Goal: Task Accomplishment & Management: Use online tool/utility

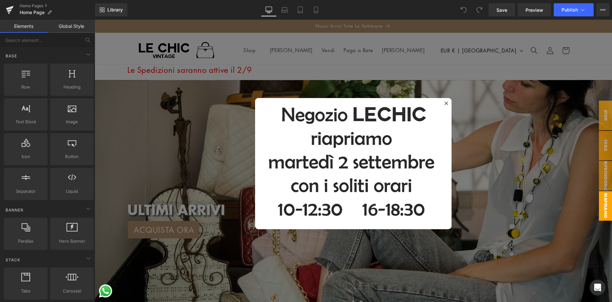
click at [261, 68] on div at bounding box center [354, 161] width 518 height 282
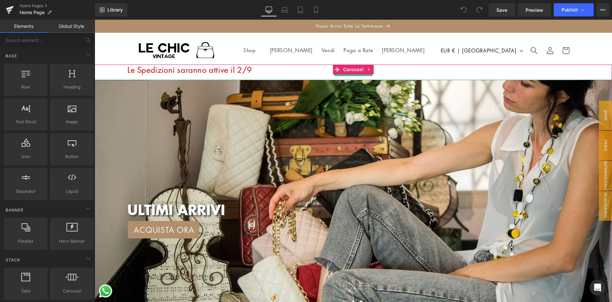
click at [246, 71] on font "Le Spedizioni saranno attive il 2/9" at bounding box center [189, 69] width 125 height 11
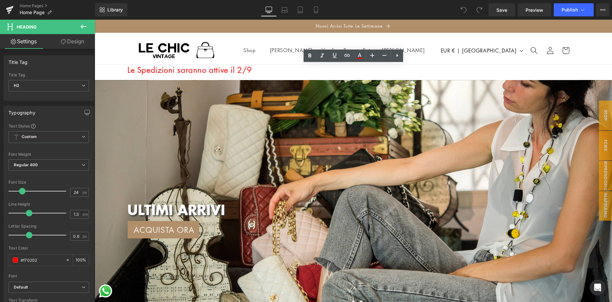
click at [254, 72] on h2 "Le Spedizioni saranno attive il 2/9" at bounding box center [369, 70] width 485 height 10
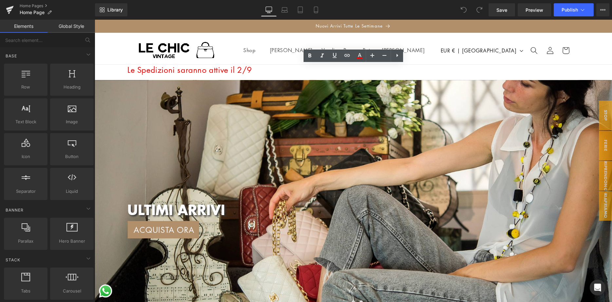
click at [442, 40] on header "Shop Shop Reparto" at bounding box center [353, 49] width 468 height 32
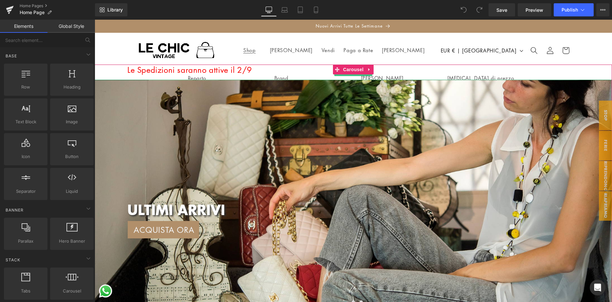
click at [189, 70] on font "Le Spedizioni saranno attive il 2/9" at bounding box center [189, 69] width 125 height 11
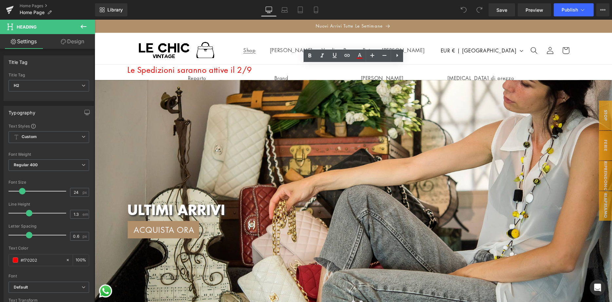
click at [202, 72] on font "Le Spedizioni saranno attive il 2/9" at bounding box center [189, 69] width 125 height 11
click at [257, 71] on h2 "Le Spedizioni saranno attive il 2/9" at bounding box center [369, 70] width 485 height 10
click at [254, 69] on h2 "Le Spedizioni saranno attive il 2/9" at bounding box center [369, 70] width 485 height 10
click at [267, 44] on header "Shop Shop Reparto" at bounding box center [353, 49] width 468 height 32
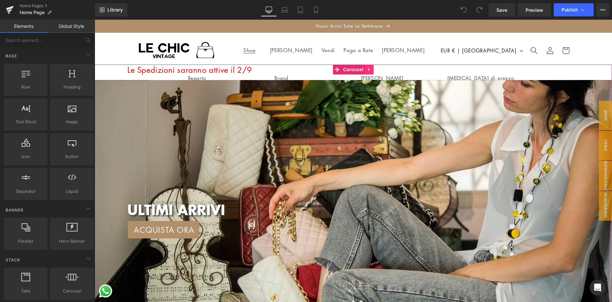
click at [369, 69] on icon at bounding box center [369, 69] width 1 height 3
click at [372, 69] on icon at bounding box center [373, 69] width 5 height 5
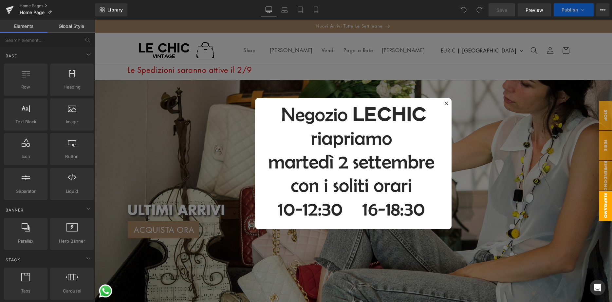
click at [447, 100] on div at bounding box center [447, 103] width 8 height 8
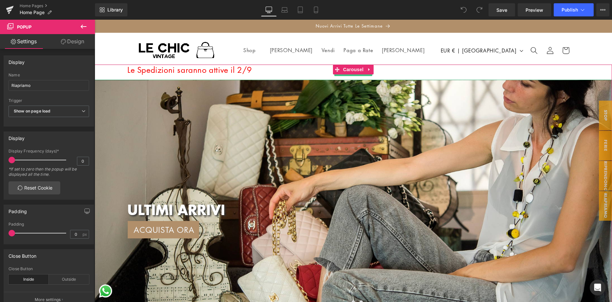
click at [285, 72] on h2 "Le Spedizioni saranno attive il 2/9" at bounding box center [369, 70] width 485 height 10
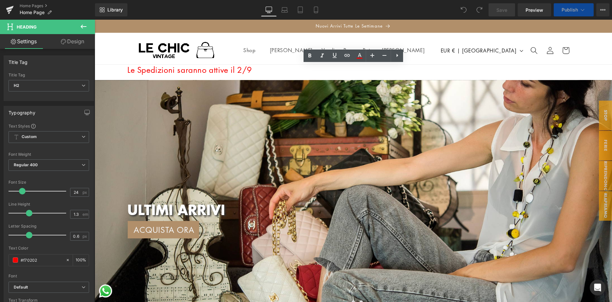
click at [345, 69] on h2 "Le Spedizioni saranno attive il 2/9" at bounding box center [369, 70] width 485 height 10
drag, startPoint x: 280, startPoint y: 67, endPoint x: 131, endPoint y: 68, distance: 149.7
click at [127, 68] on div "Le Spedizioni saranno attive il 2/9" at bounding box center [354, 72] width 518 height 15
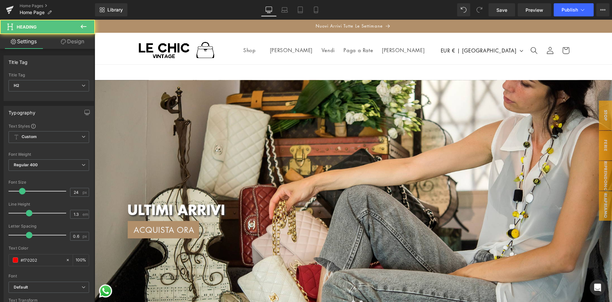
click at [333, 74] on h2 at bounding box center [369, 70] width 485 height 10
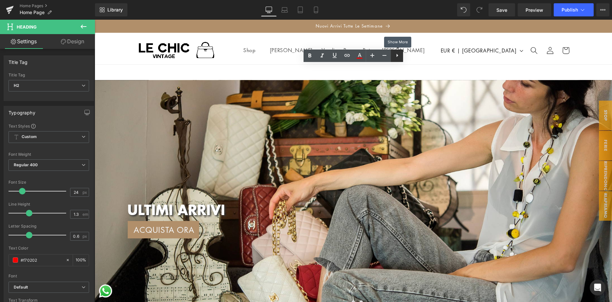
click at [396, 57] on icon at bounding box center [397, 55] width 8 height 8
click at [414, 70] on h2 at bounding box center [369, 70] width 485 height 10
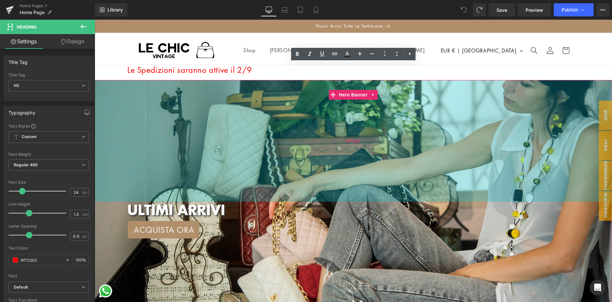
click at [408, 99] on div "371px" at bounding box center [354, 141] width 518 height 122
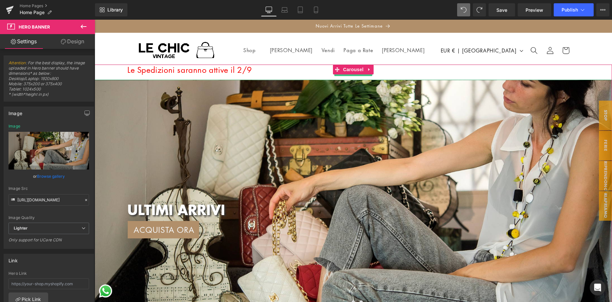
drag, startPoint x: 400, startPoint y: 72, endPoint x: 392, endPoint y: 74, distance: 8.4
click at [400, 72] on h2 "Le Spedizioni saranno attive il 2/9" at bounding box center [369, 70] width 485 height 10
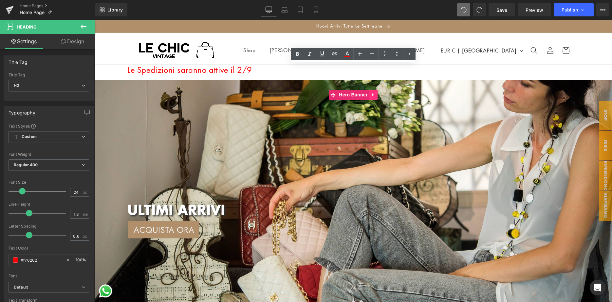
click at [373, 94] on icon at bounding box center [372, 94] width 1 height 3
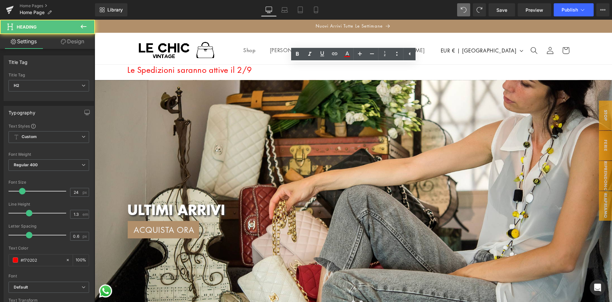
click at [360, 71] on h2 "Le Spedizioni saranno attive il 2/9" at bounding box center [369, 70] width 485 height 10
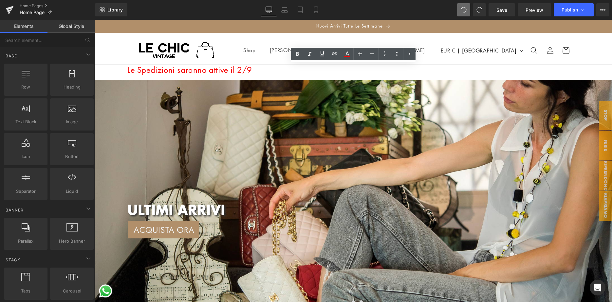
click at [248, 44] on header "Shop Shop Reparto" at bounding box center [353, 49] width 468 height 32
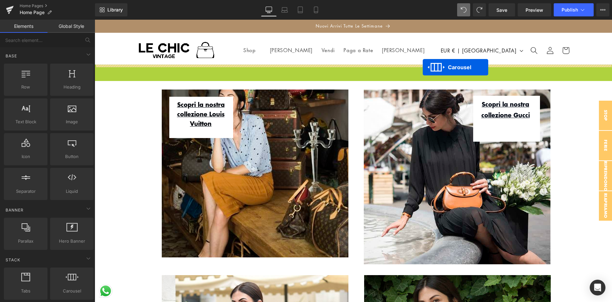
drag, startPoint x: 338, startPoint y: 70, endPoint x: 423, endPoint y: 67, distance: 85.2
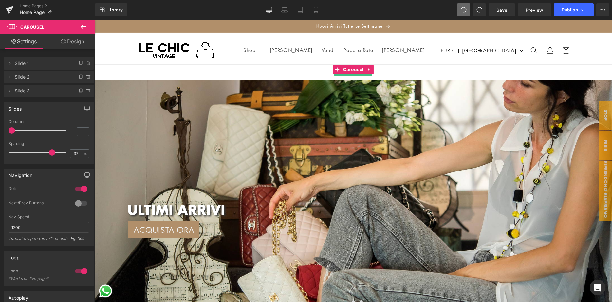
click at [323, 72] on h2 at bounding box center [369, 70] width 485 height 10
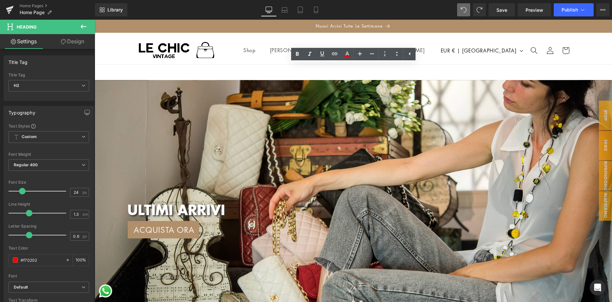
click at [331, 71] on h2 at bounding box center [369, 70] width 485 height 10
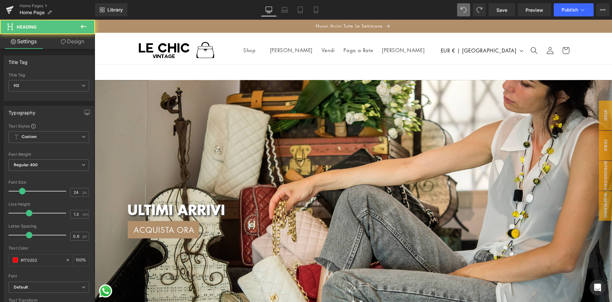
click at [344, 71] on h2 at bounding box center [369, 70] width 485 height 10
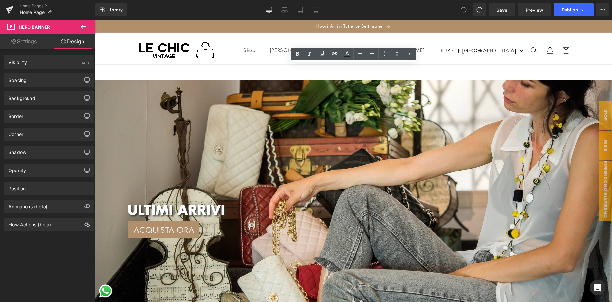
click at [412, 72] on h2 at bounding box center [369, 70] width 485 height 10
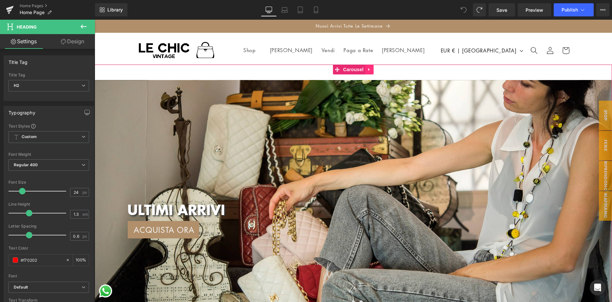
click at [369, 68] on icon at bounding box center [369, 69] width 5 height 5
click at [374, 68] on icon at bounding box center [373, 69] width 5 height 5
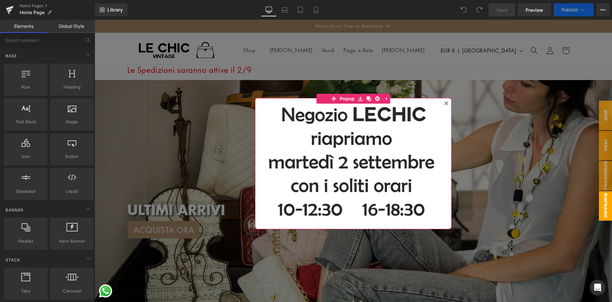
click at [446, 102] on icon at bounding box center [446, 103] width 4 height 4
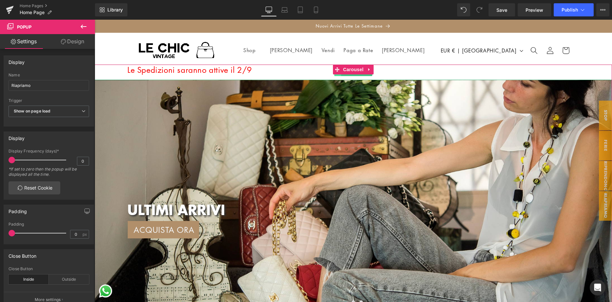
click at [339, 76] on span at bounding box center [337, 72] width 7 height 8
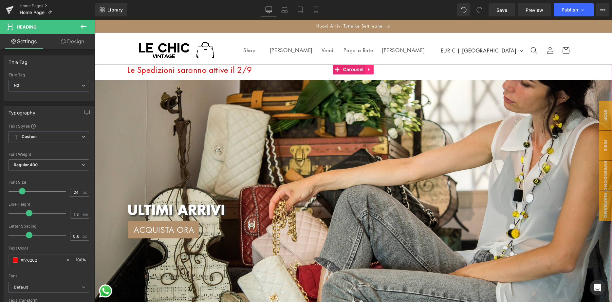
click at [369, 70] on icon at bounding box center [369, 69] width 1 height 3
click at [383, 69] on icon at bounding box center [382, 69] width 1 height 3
click at [369, 75] on link at bounding box center [369, 72] width 7 height 8
click at [328, 72] on div "Le Spedizioni saranno attive il 2/9 Heading" at bounding box center [354, 72] width 518 height 15
click at [352, 73] on h2 "Le Spedizioni saranno attive il 2/9" at bounding box center [369, 70] width 485 height 10
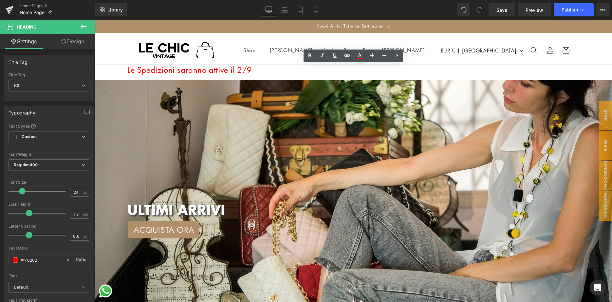
click at [362, 72] on h2 "Le Spedizioni saranno attive il 2/9" at bounding box center [369, 70] width 485 height 10
click at [397, 55] on icon at bounding box center [398, 55] width 2 height 3
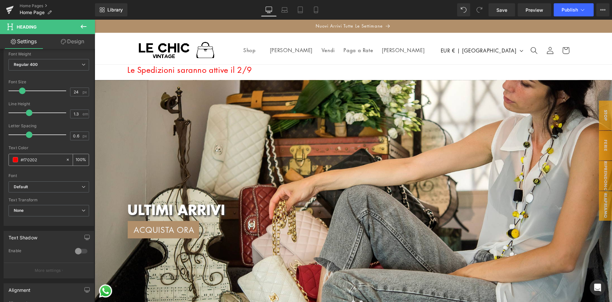
scroll to position [134, 0]
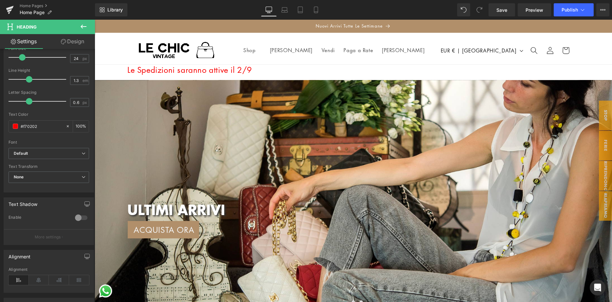
click at [84, 215] on div at bounding box center [81, 217] width 16 height 10
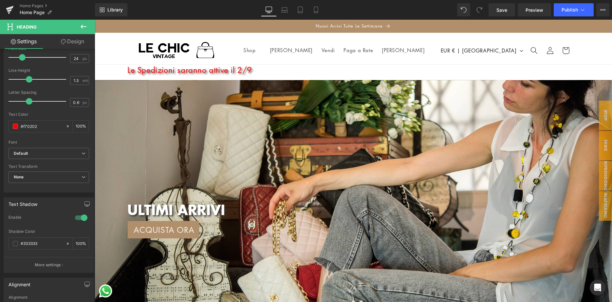
click at [78, 216] on div at bounding box center [81, 217] width 16 height 10
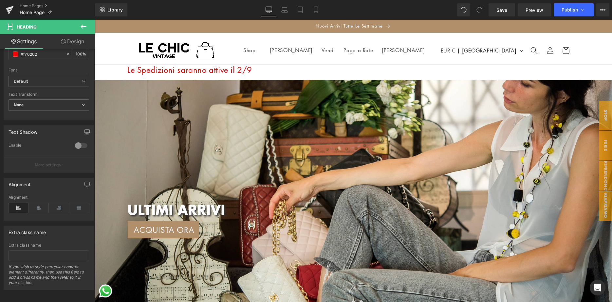
scroll to position [207, 0]
click at [335, 69] on icon at bounding box center [337, 69] width 5 height 5
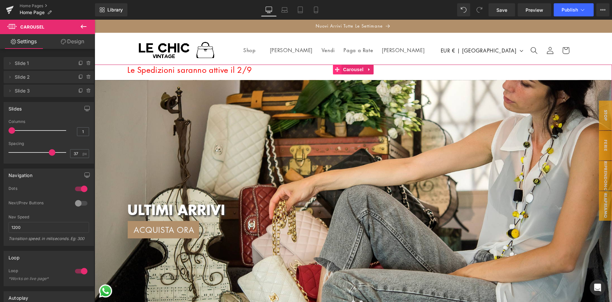
click at [336, 70] on icon at bounding box center [337, 69] width 5 height 5
click at [85, 26] on icon at bounding box center [84, 27] width 8 height 8
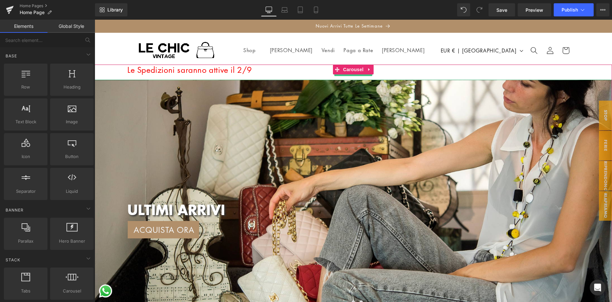
click at [280, 72] on h2 "Le Spedizioni saranno attive il 2/9" at bounding box center [369, 70] width 485 height 10
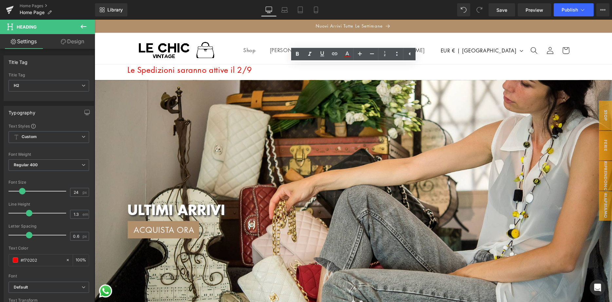
click at [123, 72] on div "Le Spedizioni saranno attive il 2/9" at bounding box center [354, 72] width 518 height 15
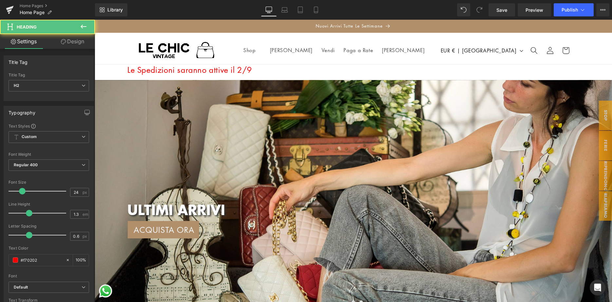
click at [329, 71] on h2 "Le Spedizioni saranno attive il 2/9" at bounding box center [369, 70] width 485 height 10
click at [338, 68] on h2 "Le Spedizioni saranno attive il 2/9" at bounding box center [369, 70] width 485 height 10
click at [84, 42] on link "Design" at bounding box center [72, 41] width 47 height 15
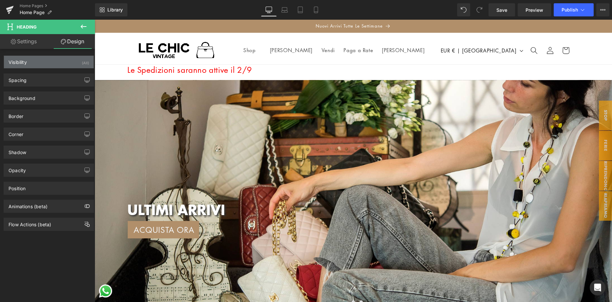
click at [60, 60] on div "Visibility (All)" at bounding box center [49, 62] width 90 height 12
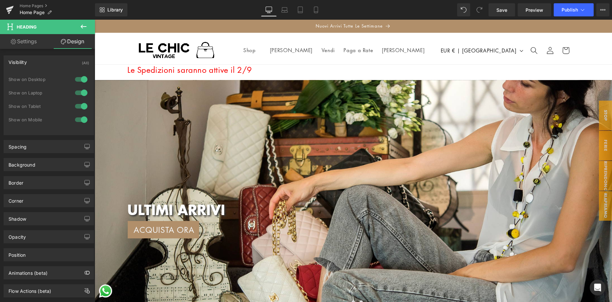
click at [23, 40] on link "Settings" at bounding box center [23, 41] width 47 height 15
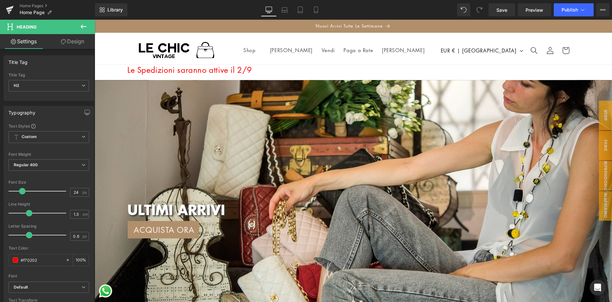
type input "100"
click at [23, 42] on link "Settings" at bounding box center [23, 41] width 47 height 15
click at [196, 70] on font "Le Spedizioni saranno attive il 2/9" at bounding box center [189, 69] width 125 height 11
click at [252, 71] on font "Le Spedizioni saranno attive il 2/9" at bounding box center [189, 69] width 125 height 11
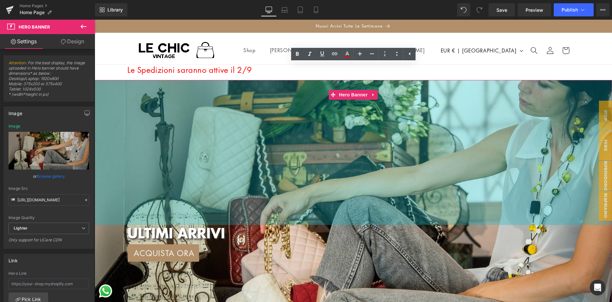
drag, startPoint x: 336, startPoint y: 80, endPoint x: 332, endPoint y: 79, distance: 4.1
click at [337, 101] on div "442px" at bounding box center [354, 152] width 518 height 145
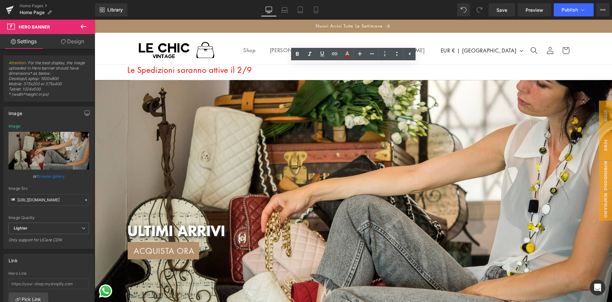
click at [332, 71] on h2 "Le Spedizioni saranno attive il 2/9" at bounding box center [369, 70] width 485 height 10
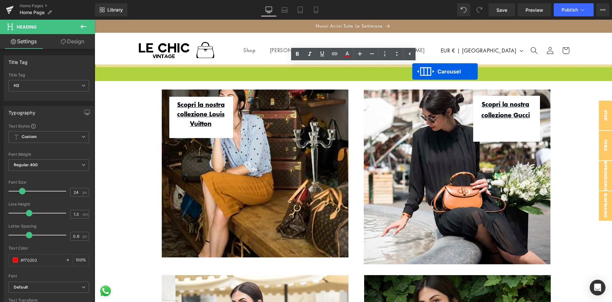
drag, startPoint x: 337, startPoint y: 69, endPoint x: 412, endPoint y: 71, distance: 75.0
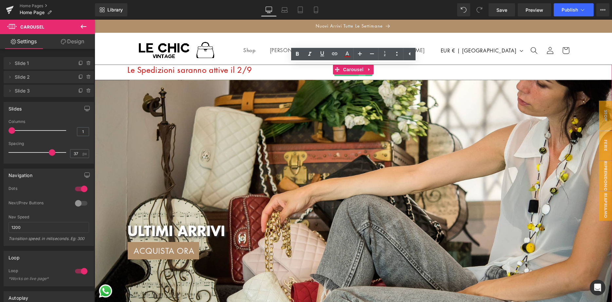
click at [365, 75] on link at bounding box center [362, 72] width 7 height 8
click at [363, 72] on h2 "Le Spedizioni saranno attive il 2/9" at bounding box center [369, 70] width 485 height 10
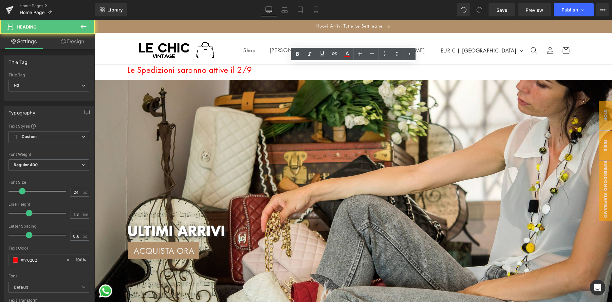
click at [344, 71] on h2 "Le Spedizioni saranno attive il 2/9" at bounding box center [369, 70] width 485 height 10
click at [325, 68] on h2 "Le Spedizioni saranno attive il 2/9" at bounding box center [369, 70] width 485 height 10
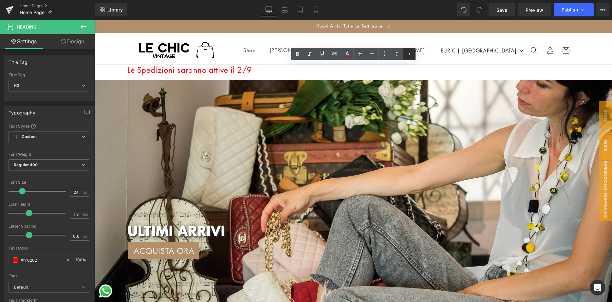
drag, startPoint x: 409, startPoint y: 54, endPoint x: 312, endPoint y: 35, distance: 98.5
click at [409, 54] on icon at bounding box center [410, 53] width 2 height 3
click at [398, 54] on icon at bounding box center [397, 54] width 8 height 8
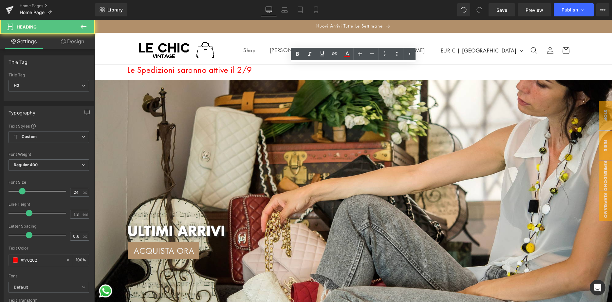
drag, startPoint x: 320, startPoint y: 70, endPoint x: 290, endPoint y: 67, distance: 30.6
click at [290, 67] on h2 "Le Spedizioni saranno attive il 2/9" at bounding box center [369, 70] width 485 height 10
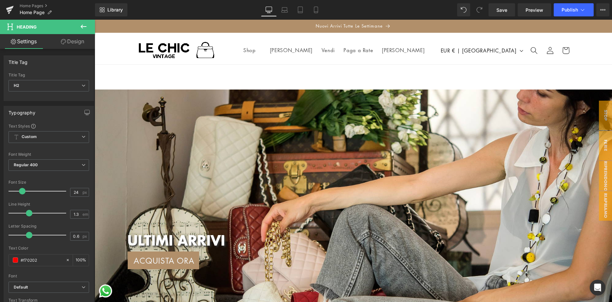
click at [191, 69] on div at bounding box center [354, 77] width 518 height 25
click at [182, 72] on div at bounding box center [354, 77] width 518 height 25
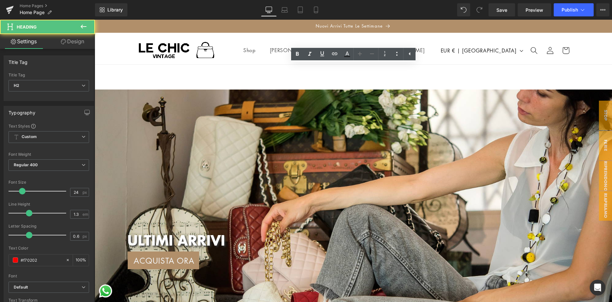
click at [181, 72] on div at bounding box center [354, 77] width 518 height 25
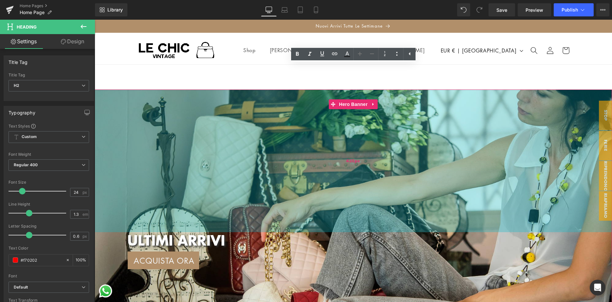
click at [314, 92] on div "435px" at bounding box center [354, 160] width 518 height 142
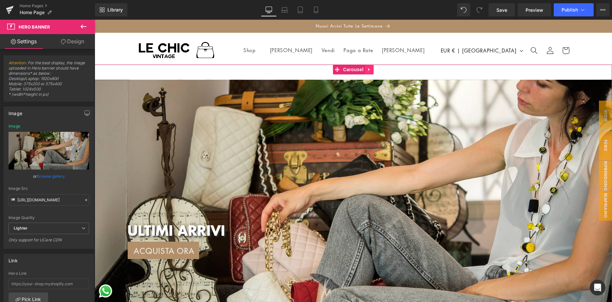
click at [369, 68] on icon at bounding box center [369, 69] width 5 height 5
click at [374, 69] on icon at bounding box center [373, 69] width 5 height 5
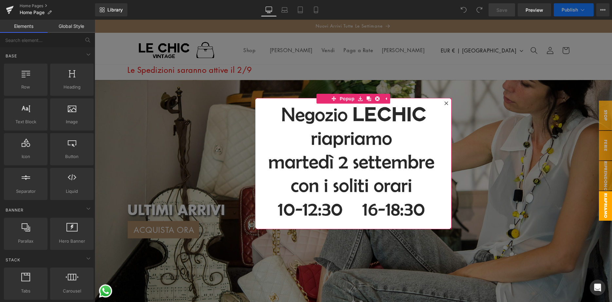
click at [446, 103] on icon at bounding box center [446, 103] width 4 height 4
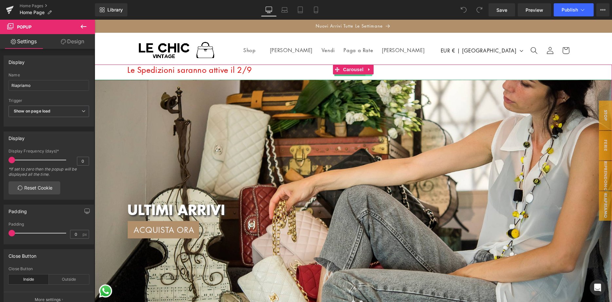
click at [369, 76] on link at bounding box center [369, 72] width 7 height 8
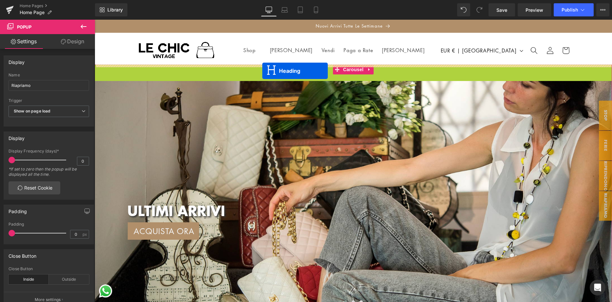
drag, startPoint x: 326, startPoint y: 72, endPoint x: 262, endPoint y: 71, distance: 64.2
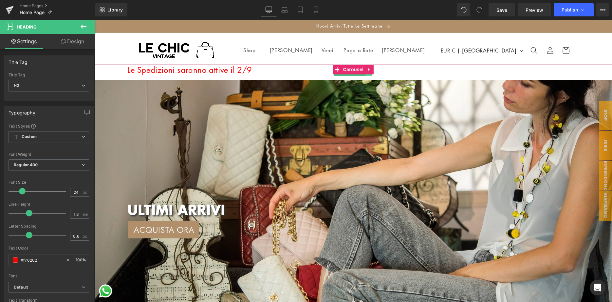
click at [369, 74] on link at bounding box center [369, 72] width 7 height 8
click at [374, 74] on link at bounding box center [372, 72] width 7 height 8
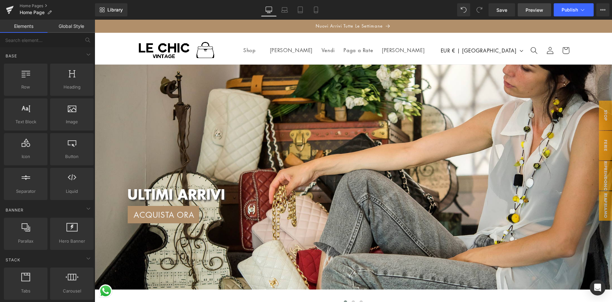
click at [536, 9] on span "Preview" at bounding box center [535, 10] width 18 height 7
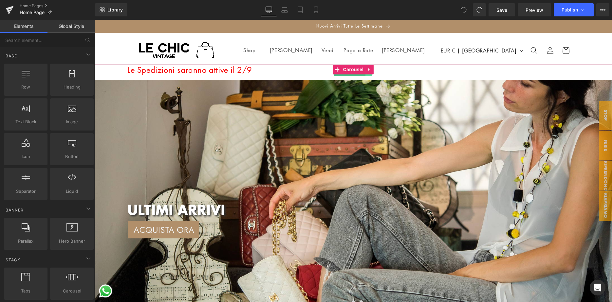
click at [370, 74] on link at bounding box center [369, 72] width 7 height 8
click at [373, 74] on link at bounding box center [372, 72] width 7 height 8
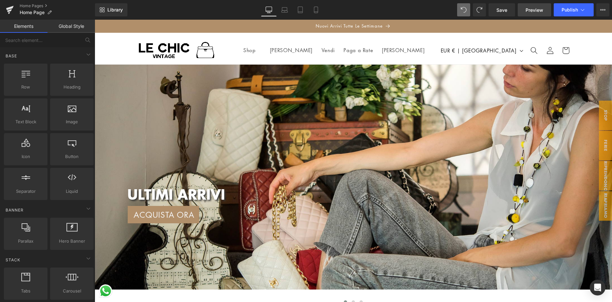
click at [533, 7] on span "Preview" at bounding box center [535, 10] width 18 height 7
drag, startPoint x: 503, startPoint y: 11, endPoint x: 501, endPoint y: 14, distance: 3.5
click at [502, 11] on span "Save" at bounding box center [502, 10] width 11 height 7
click at [87, 54] on icon at bounding box center [89, 54] width 8 height 8
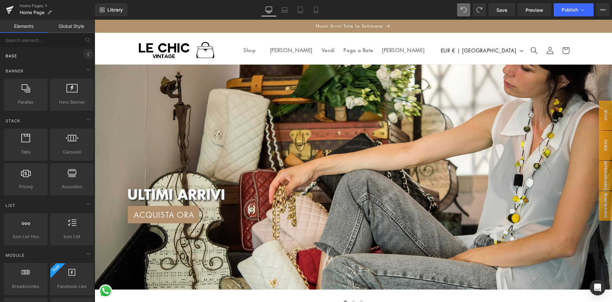
click at [89, 55] on icon at bounding box center [89, 54] width 8 height 8
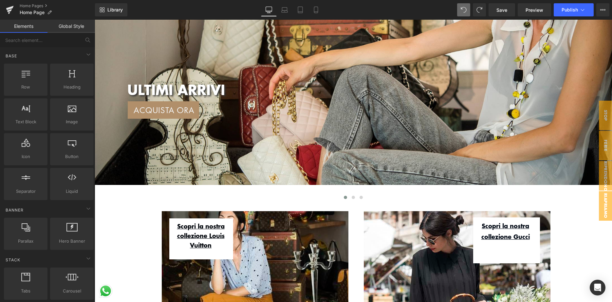
scroll to position [134, 0]
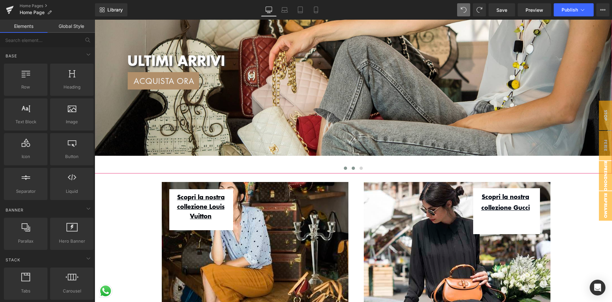
click at [355, 167] on button at bounding box center [354, 168] width 8 height 7
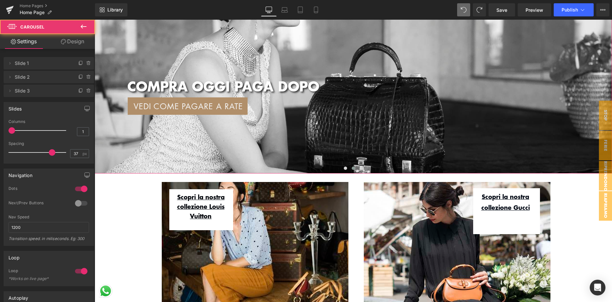
scroll to position [0, 0]
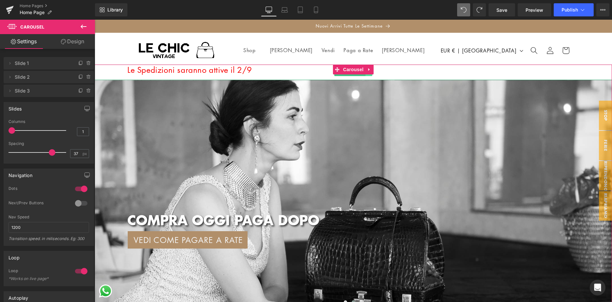
click at [367, 75] on link at bounding box center [369, 72] width 7 height 8
click at [372, 74] on link at bounding box center [372, 72] width 7 height 8
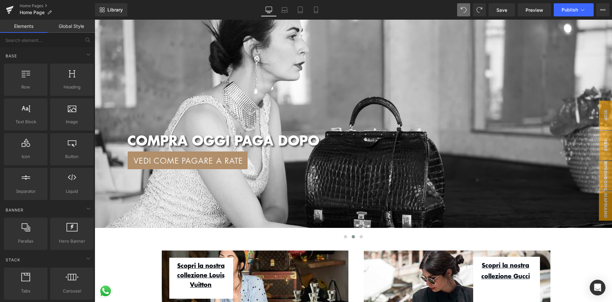
scroll to position [67, 0]
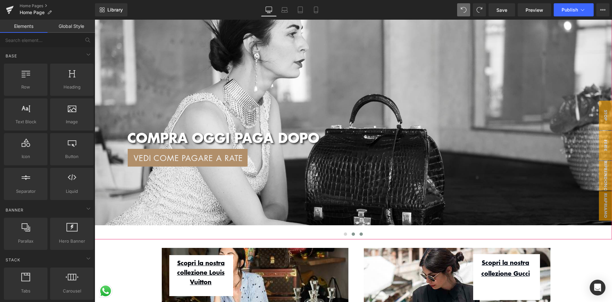
click at [361, 235] on span at bounding box center [361, 233] width 3 height 3
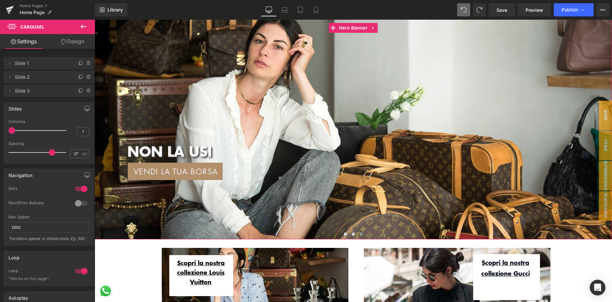
scroll to position [0, 0]
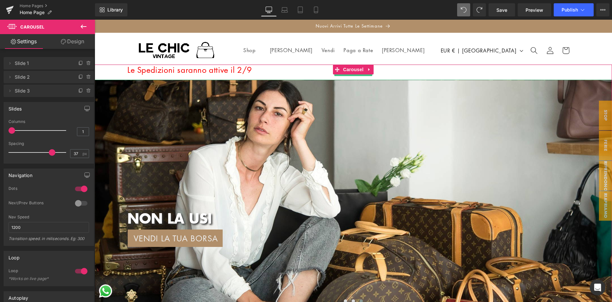
click at [363, 75] on link at bounding box center [362, 72] width 7 height 8
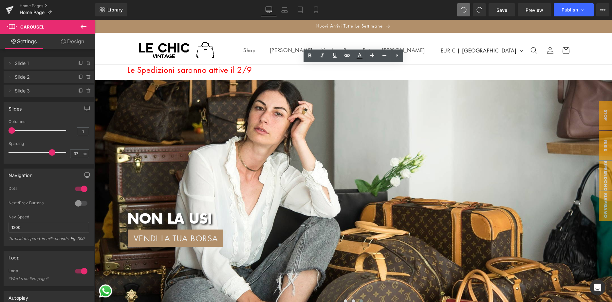
click at [371, 71] on h2 "Le Spedizioni saranno attive il 2/9" at bounding box center [369, 70] width 485 height 10
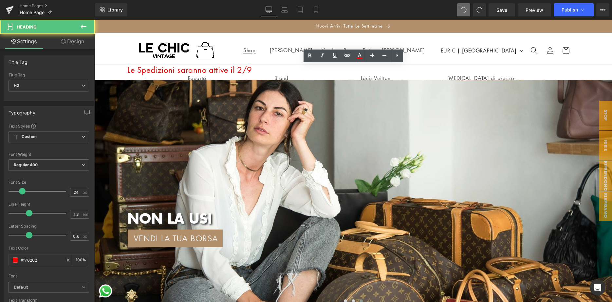
click at [270, 69] on h2 "Le Spedizioni saranno attive il 2/9" at bounding box center [369, 70] width 485 height 10
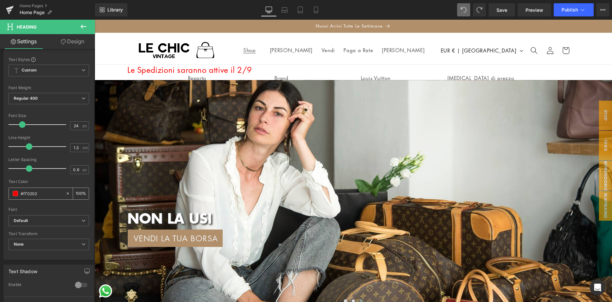
scroll to position [67, 0]
click at [367, 74] on link at bounding box center [369, 72] width 7 height 8
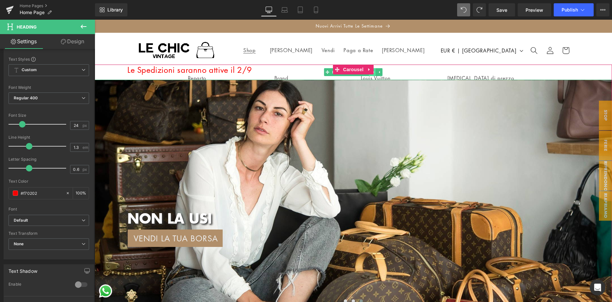
click at [372, 75] on link at bounding box center [372, 72] width 7 height 8
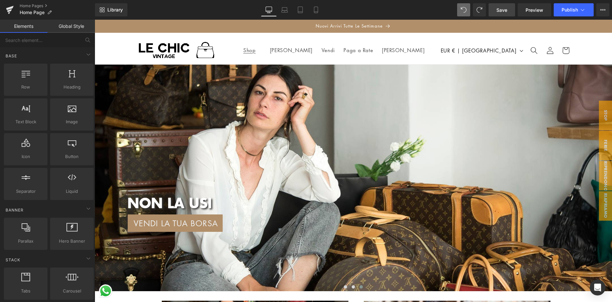
click at [507, 10] on link "Save" at bounding box center [502, 9] width 27 height 13
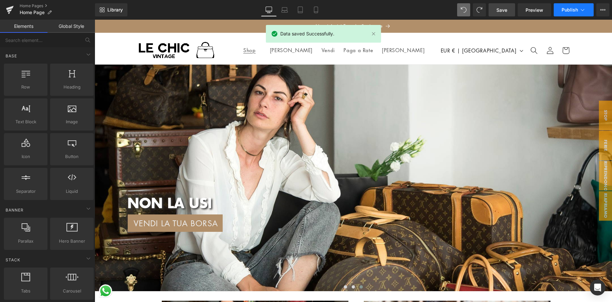
click at [566, 8] on span "Publish" at bounding box center [570, 9] width 16 height 5
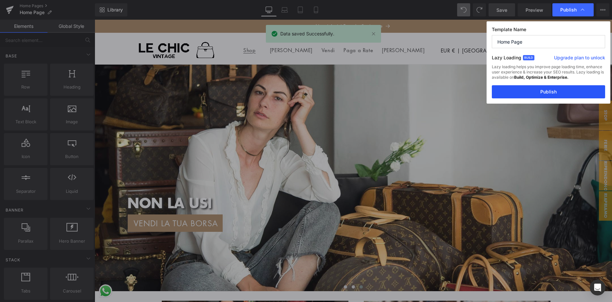
click at [512, 93] on button "Publish" at bounding box center [548, 91] width 113 height 13
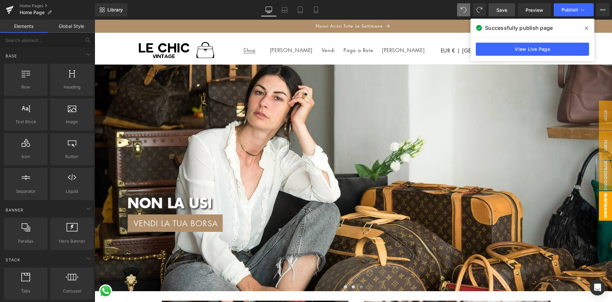
click at [606, 203] on span "Riapriamo" at bounding box center [605, 205] width 13 height 29
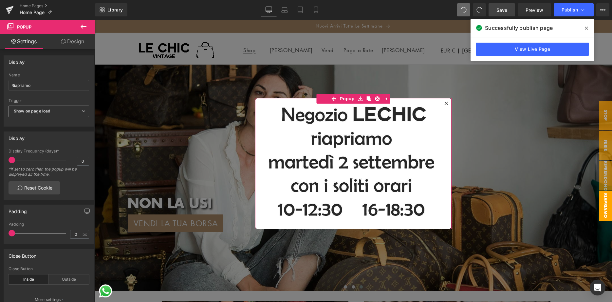
click at [85, 110] on span "Show on page load" at bounding box center [49, 110] width 81 height 11
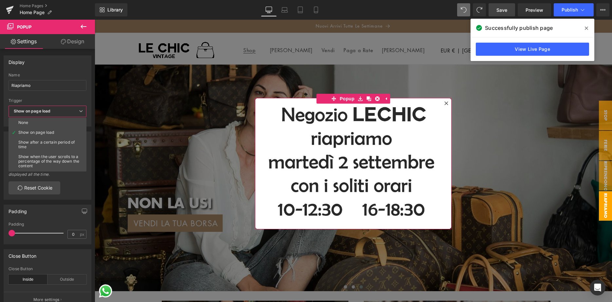
click at [73, 119] on li "None" at bounding box center [49, 123] width 81 height 10
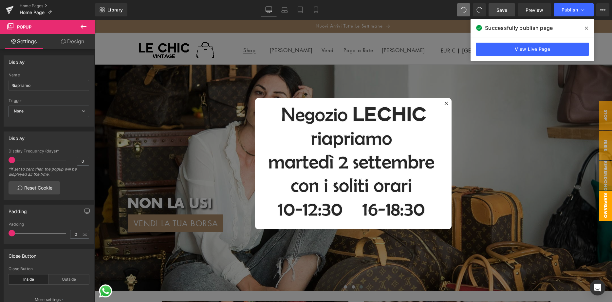
click at [506, 7] on span "Save" at bounding box center [502, 10] width 11 height 7
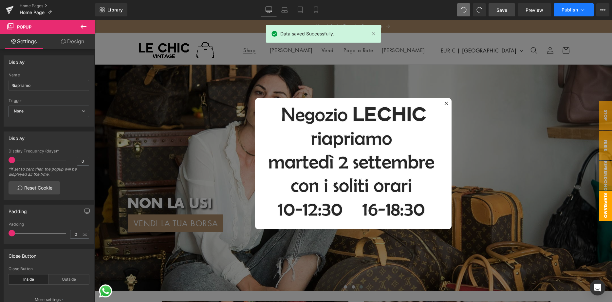
click at [569, 11] on span "Publish" at bounding box center [570, 9] width 16 height 5
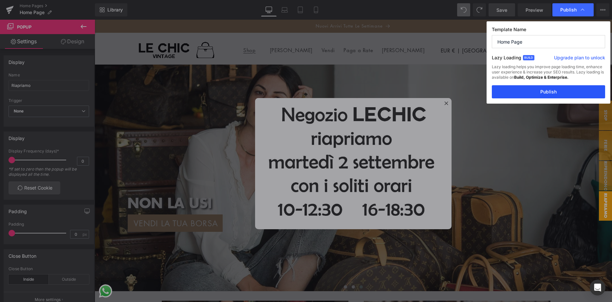
drag, startPoint x: 539, startPoint y: 93, endPoint x: 536, endPoint y: 92, distance: 3.4
click at [539, 92] on button "Publish" at bounding box center [548, 91] width 113 height 13
